Goal: Task Accomplishment & Management: Manage account settings

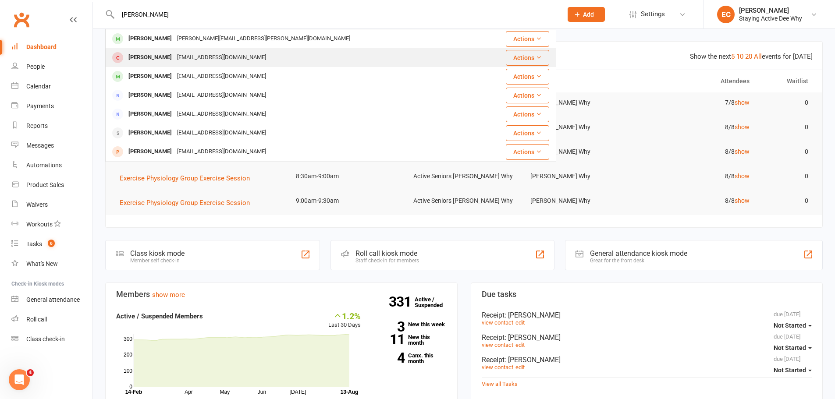
type input "[PERSON_NAME]"
click at [158, 64] on div "[PERSON_NAME]" at bounding box center [150, 57] width 49 height 13
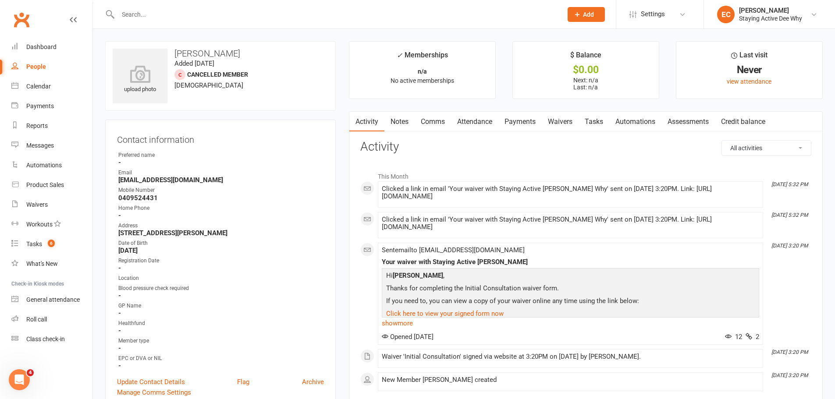
click at [529, 127] on link "Payments" at bounding box center [519, 122] width 43 height 20
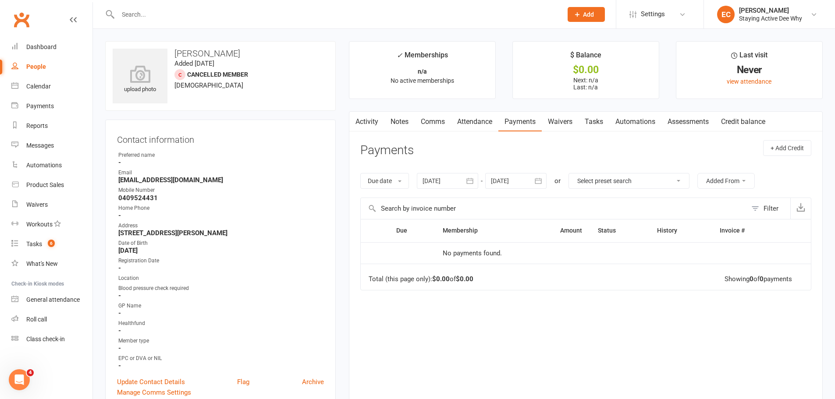
click at [555, 121] on link "Waivers" at bounding box center [560, 122] width 37 height 20
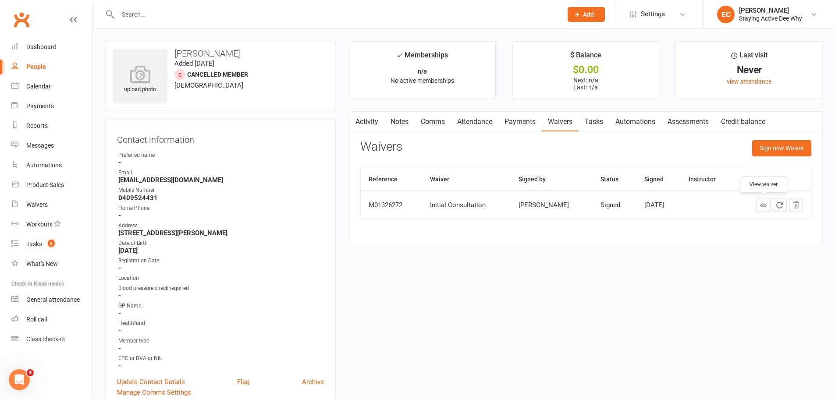
click at [765, 206] on icon at bounding box center [763, 205] width 7 height 7
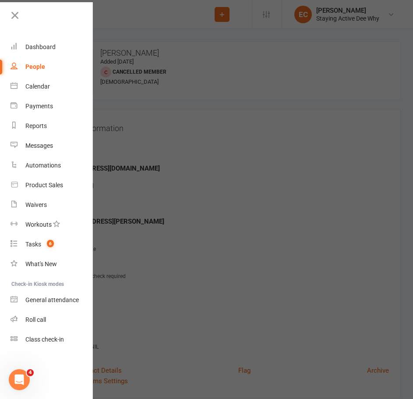
click at [186, 161] on div at bounding box center [206, 199] width 413 height 399
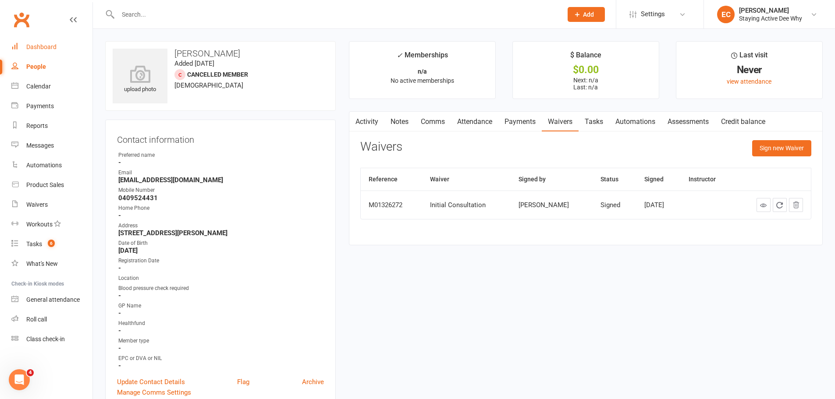
click at [36, 42] on link "Dashboard" at bounding box center [51, 47] width 81 height 20
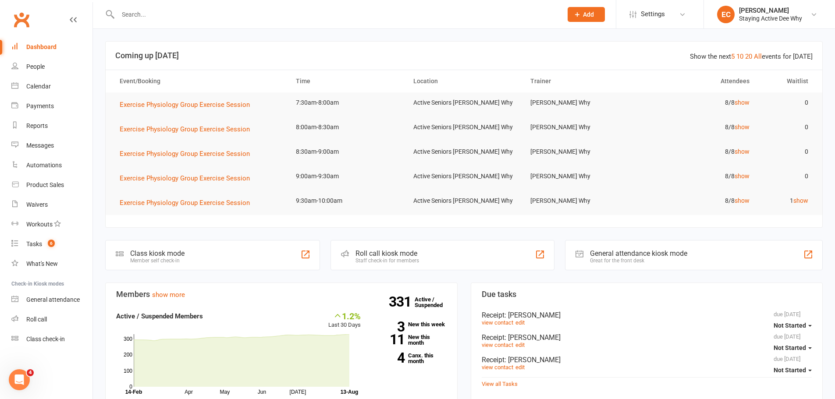
click at [209, 15] on input "text" at bounding box center [335, 14] width 441 height 12
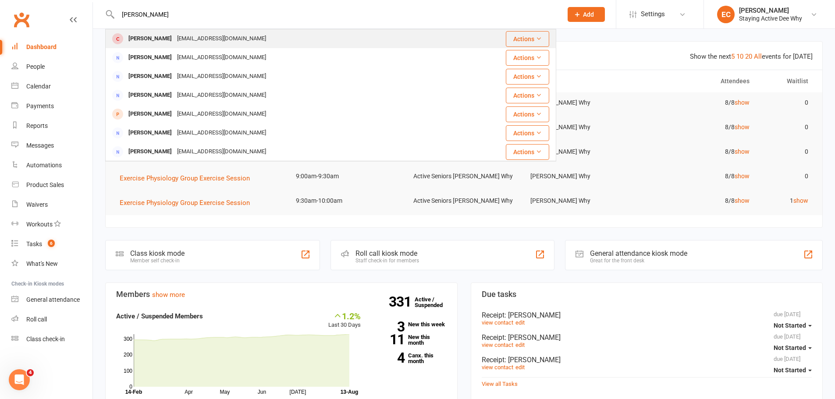
type input "[PERSON_NAME]"
click at [174, 38] on div "[EMAIL_ADDRESS][DOMAIN_NAME]" at bounding box center [221, 38] width 94 height 13
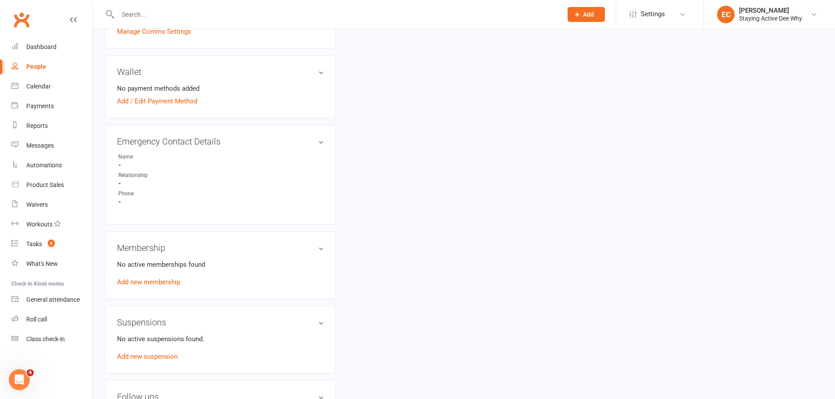
scroll to position [394, 0]
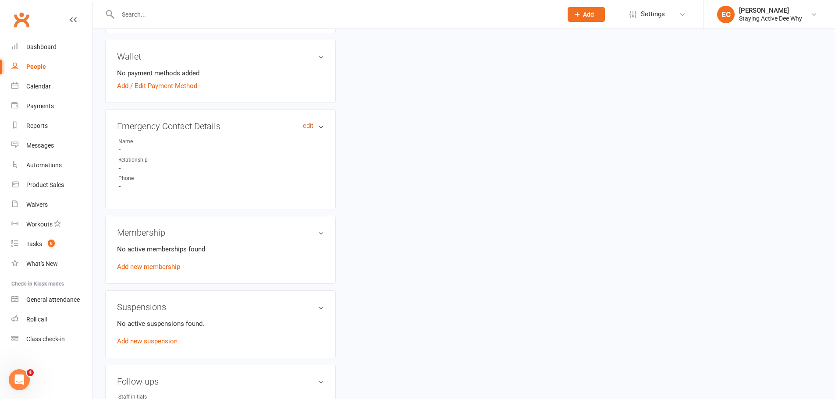
click at [309, 124] on link "edit" at bounding box center [308, 125] width 11 height 7
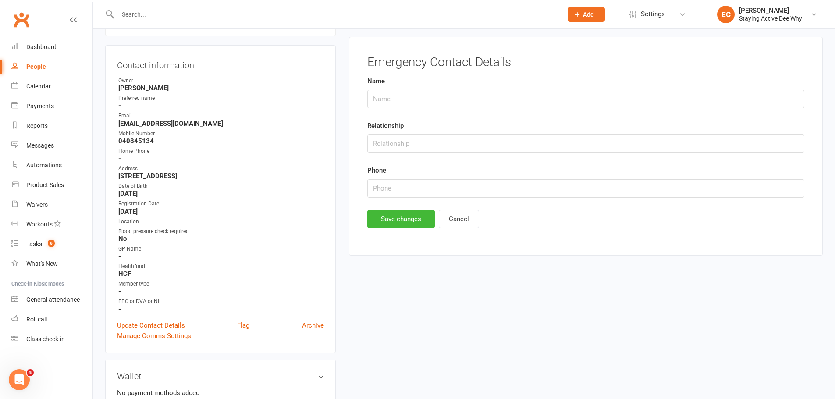
scroll to position [67, 0]
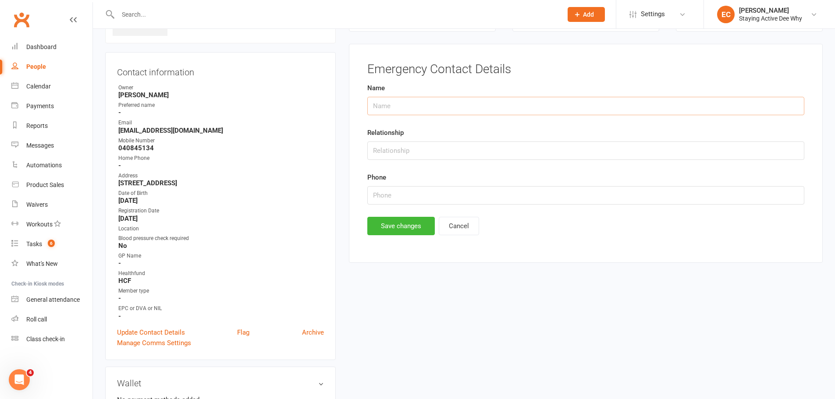
click at [379, 114] on input "text" at bounding box center [585, 106] width 437 height 18
click at [399, 102] on input "[PERSON_NAME]" at bounding box center [585, 106] width 437 height 18
type input "[PERSON_NAME]"
type input "Husband"
type input "0468629468"
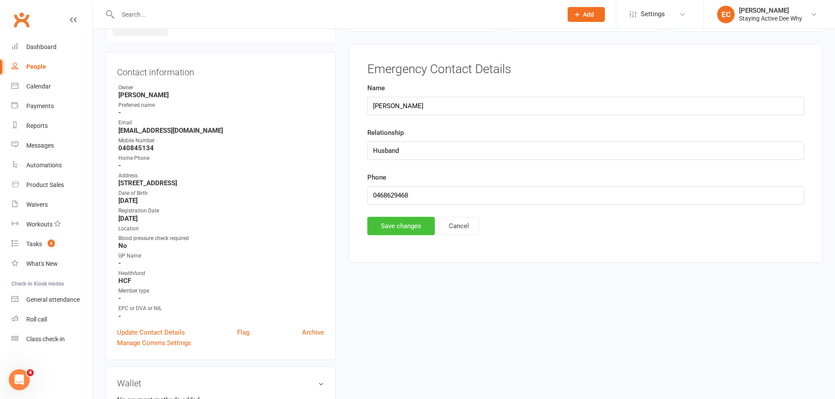
click at [392, 224] on button "Save changes" at bounding box center [400, 226] width 67 height 18
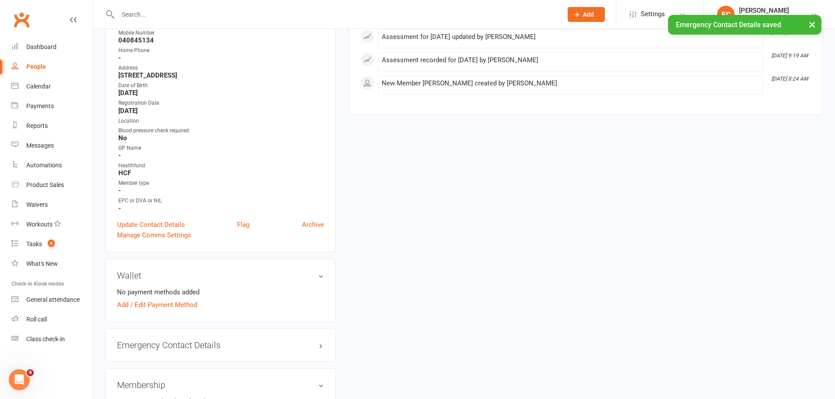
scroll to position [111, 0]
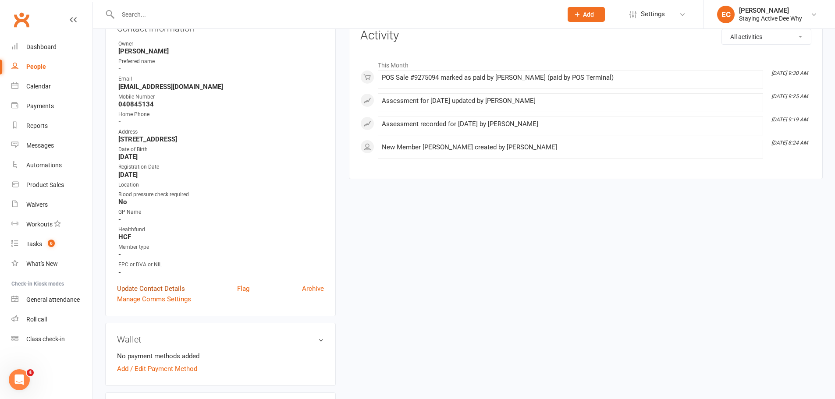
click at [156, 288] on link "Update Contact Details" at bounding box center [151, 289] width 68 height 11
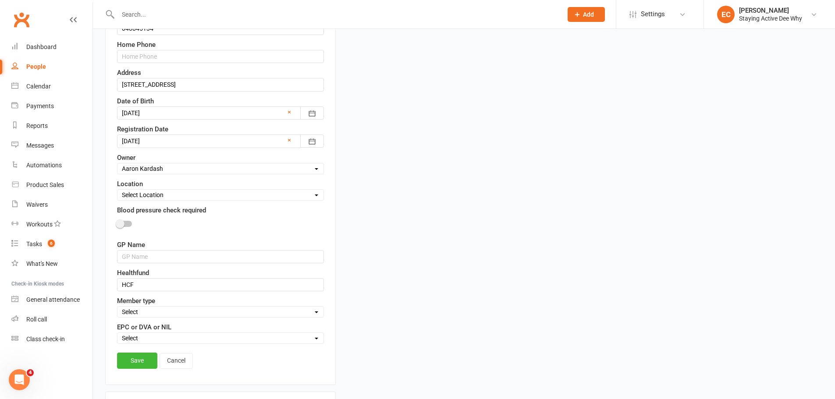
scroll to position [260, 0]
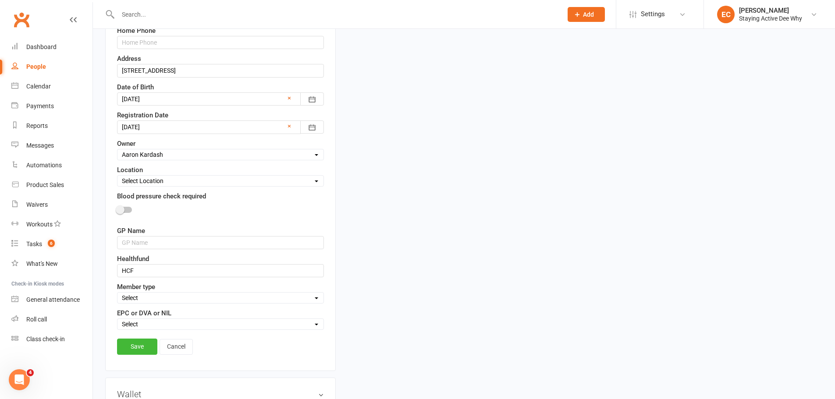
click at [153, 300] on select "Select In centre supervised group exercise sessions Home exercise program 1-1's…" at bounding box center [220, 298] width 206 height 10
select select "In centre supervised group exercise sessions"
click at [117, 294] on select "Select In centre supervised group exercise sessions Home exercise program 1-1's…" at bounding box center [220, 298] width 206 height 10
click at [146, 342] on link "Save" at bounding box center [137, 347] width 40 height 16
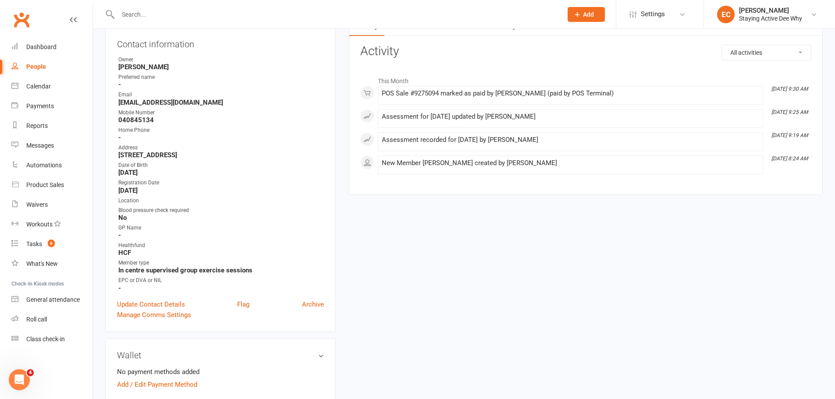
scroll to position [0, 0]
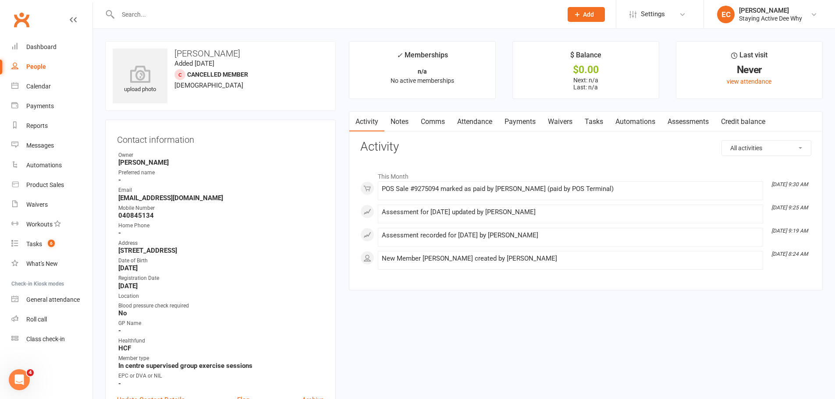
click at [270, 59] on div "upload photo [PERSON_NAME] Added [DATE] Cancelled member [DEMOGRAPHIC_DATA]" at bounding box center [220, 76] width 231 height 70
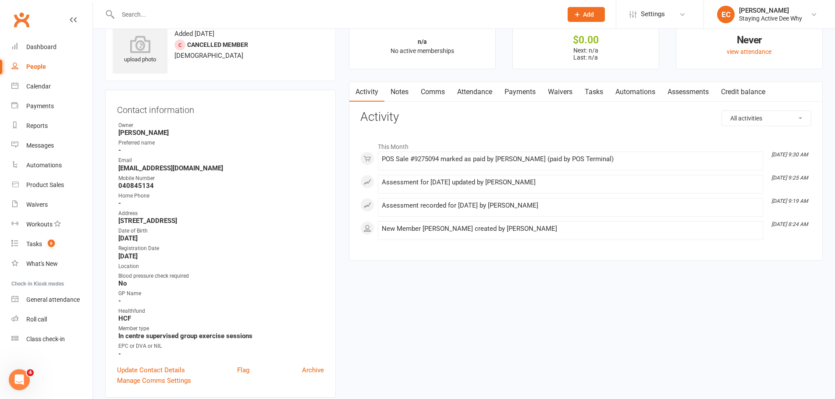
scroll to position [88, 0]
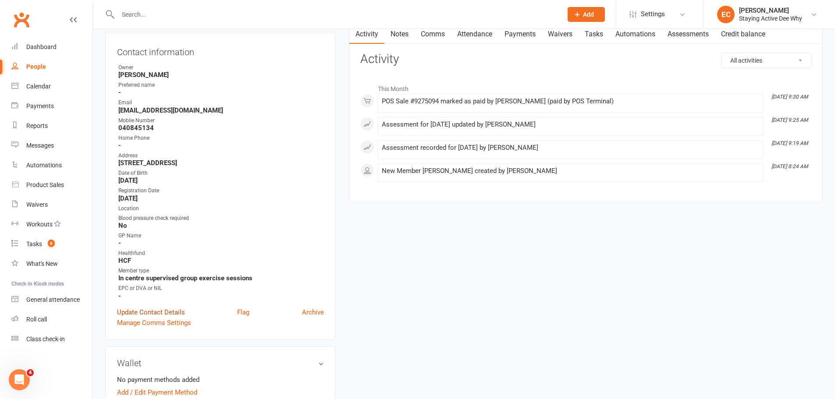
click at [140, 312] on link "Update Contact Details" at bounding box center [151, 312] width 68 height 11
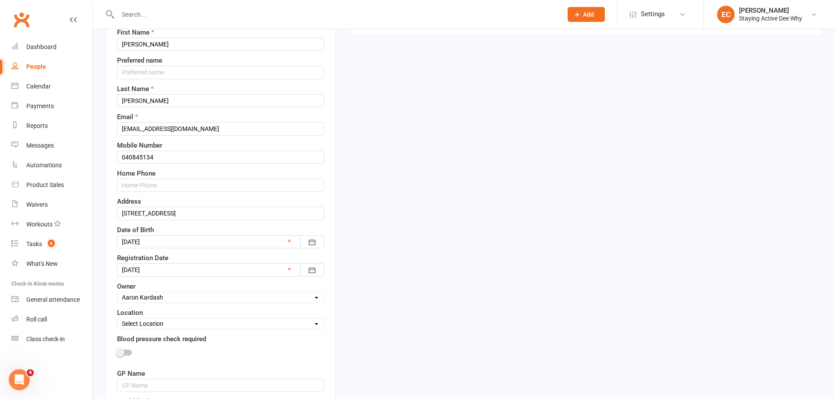
scroll to position [129, 0]
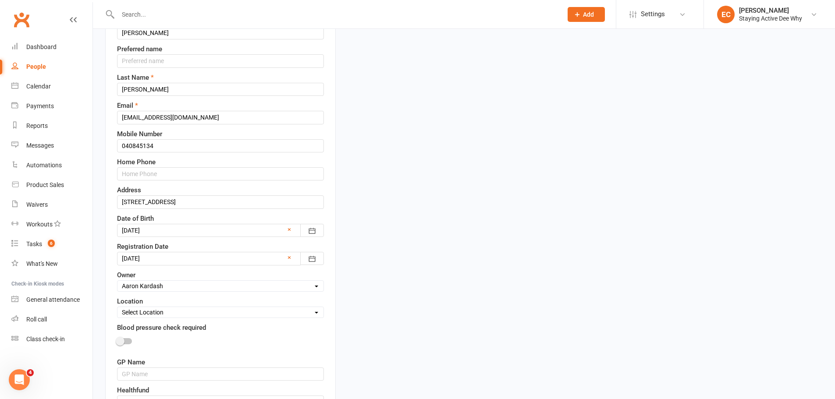
click at [155, 316] on select "Select Location Active Seniors [PERSON_NAME] Why Health talks" at bounding box center [220, 313] width 206 height 10
select select "0"
click at [117, 308] on select "Select Location Active Seniors [PERSON_NAME] Why Health talks" at bounding box center [220, 313] width 206 height 10
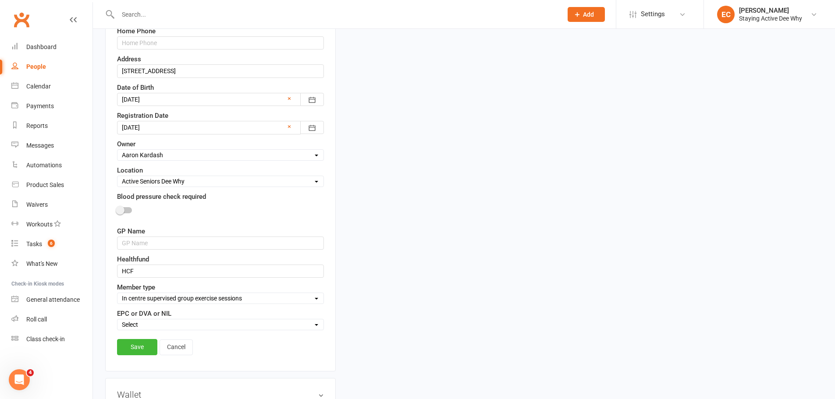
scroll to position [260, 0]
click at [133, 341] on link "Save" at bounding box center [137, 347] width 40 height 16
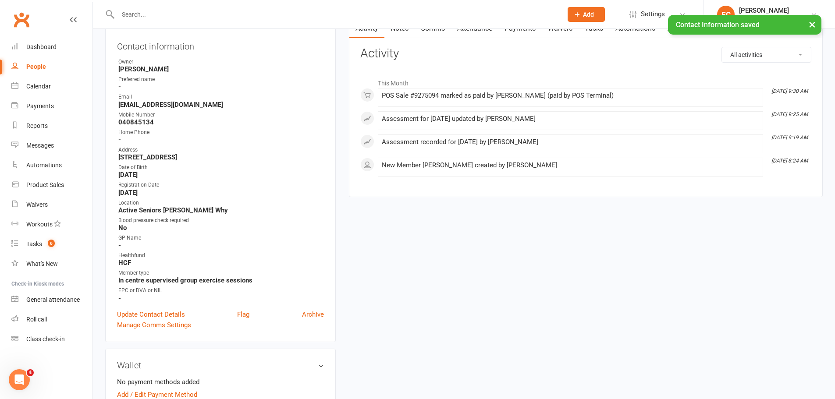
scroll to position [0, 0]
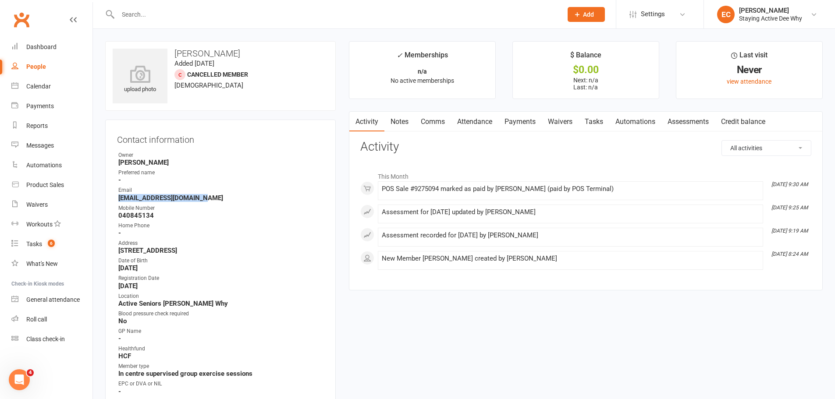
drag, startPoint x: 219, startPoint y: 194, endPoint x: 113, endPoint y: 197, distance: 106.1
click at [113, 197] on div "Contact information Owner [PERSON_NAME] Preferred name - Email [EMAIL_ADDRESS][…" at bounding box center [220, 278] width 231 height 316
copy strong "[EMAIL_ADDRESS][DOMAIN_NAME]"
click at [204, 167] on strong "[PERSON_NAME]" at bounding box center [221, 163] width 206 height 8
click at [38, 40] on link "Dashboard" at bounding box center [51, 47] width 81 height 20
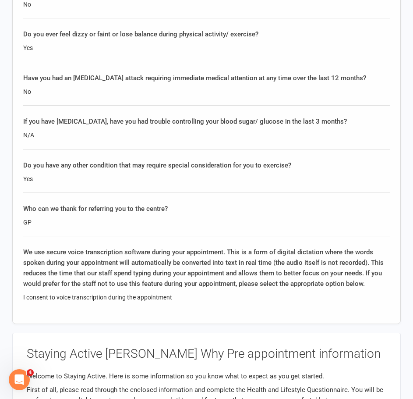
scroll to position [1753, 0]
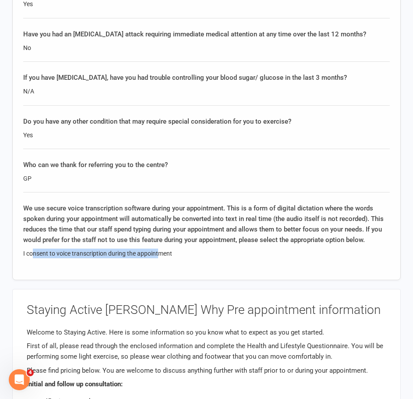
drag, startPoint x: 34, startPoint y: 243, endPoint x: 159, endPoint y: 237, distance: 125.1
click at [159, 237] on div "We use secure voice transcription software during your appointment. This is a f…" at bounding box center [206, 230] width 367 height 55
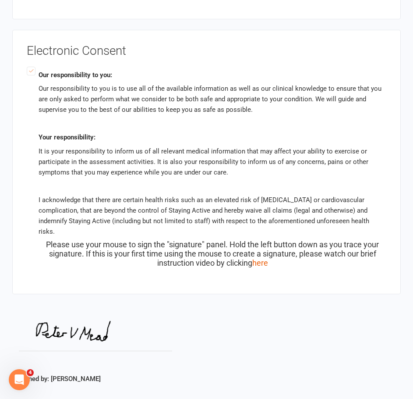
scroll to position [2121, 0]
